Goal: Task Accomplishment & Management: Use online tool/utility

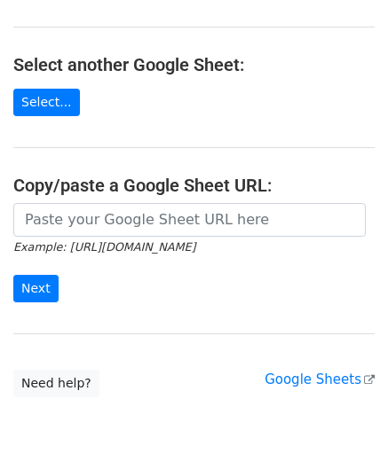
scroll to position [177, 0]
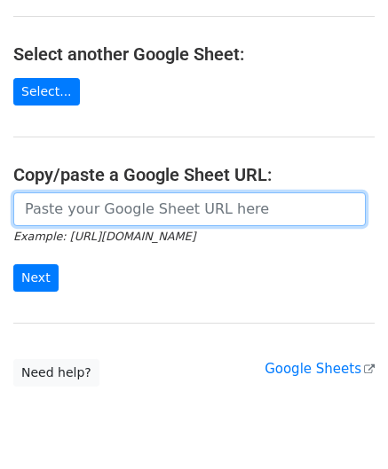
click at [59, 193] on input "url" at bounding box center [189, 209] width 352 height 34
paste input "[URL][DOMAIN_NAME]"
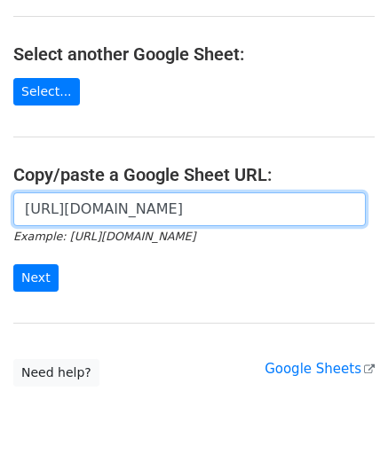
scroll to position [0, 397]
type input "[URL][DOMAIN_NAME]"
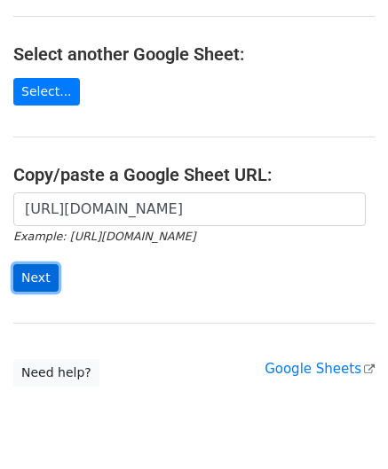
click at [42, 274] on input "Next" at bounding box center [35, 277] width 45 height 27
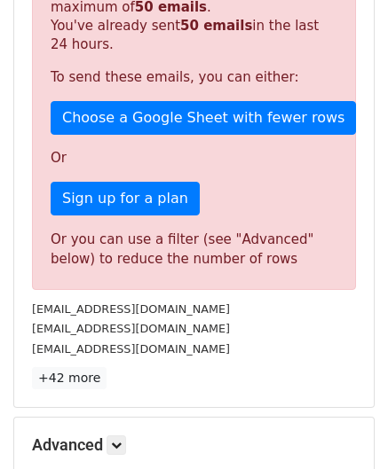
scroll to position [599, 0]
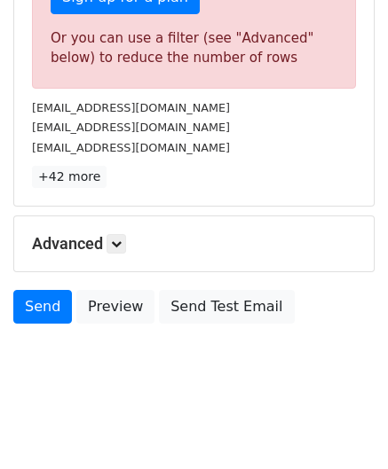
click at [129, 246] on h5 "Advanced" at bounding box center [194, 244] width 324 height 20
click at [122, 239] on icon at bounding box center [116, 244] width 11 height 11
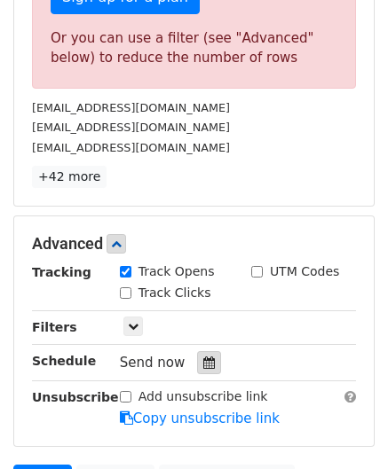
click at [203, 357] on icon at bounding box center [209, 363] width 12 height 12
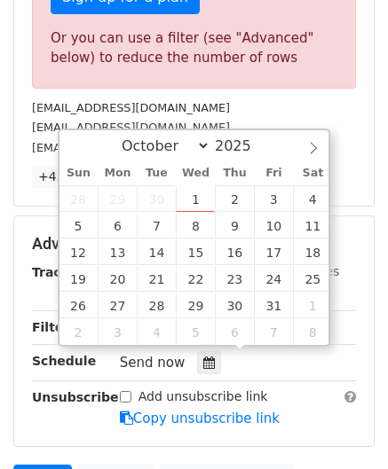
click at [193, 184] on div "Sun Mon Tue Wed Thu Fri Sat" at bounding box center [195, 173] width 273 height 25
type input "2025-10-01 12:00"
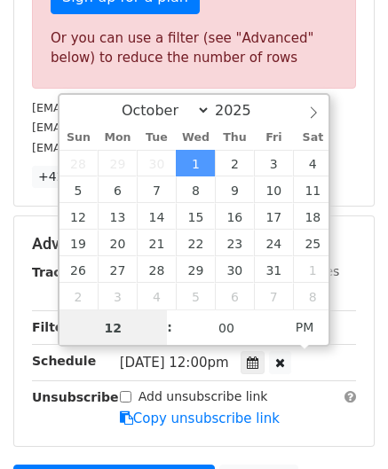
paste input "6"
type input "6"
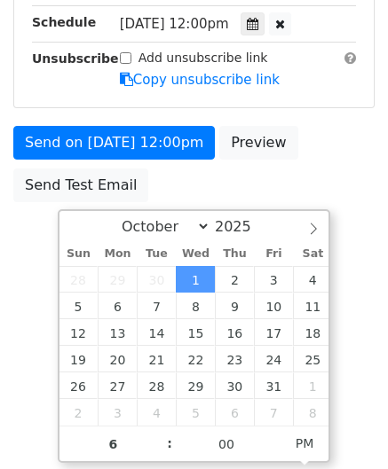
type input "2025-10-01 18:00"
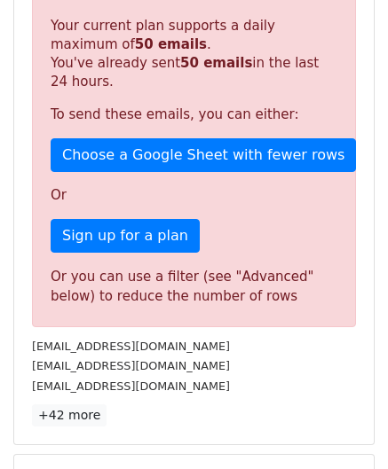
scroll to position [813, 0]
